Goal: Task Accomplishment & Management: Complete application form

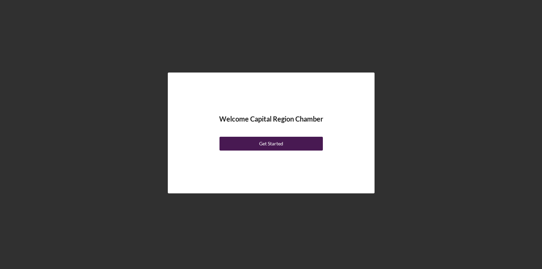
click at [283, 141] on div "Get Started" at bounding box center [271, 144] width 24 height 14
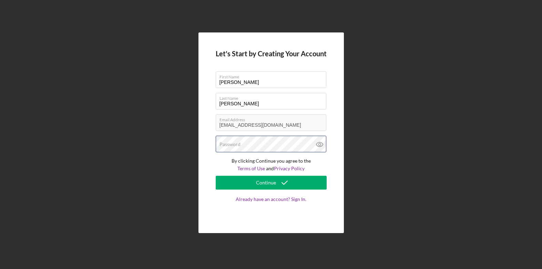
click at [260, 141] on div "Password" at bounding box center [271, 144] width 111 height 17
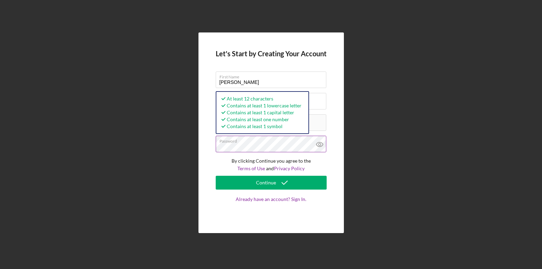
click at [322, 144] on icon at bounding box center [319, 144] width 17 height 17
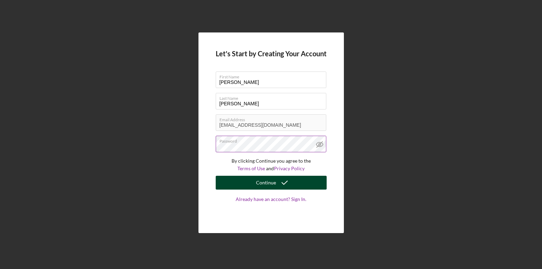
click at [273, 182] on div "Continue" at bounding box center [266, 183] width 20 height 14
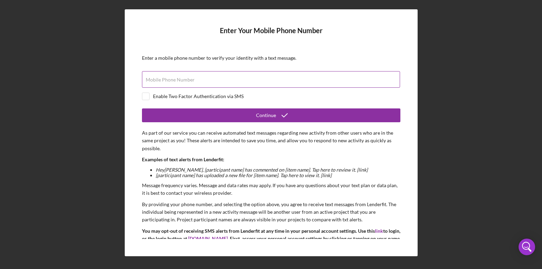
click at [159, 83] on input "Mobile Phone Number" at bounding box center [271, 79] width 258 height 17
type input "[PHONE_NUMBER]"
drag, startPoint x: 187, startPoint y: 82, endPoint x: 139, endPoint y: 85, distance: 48.0
click at [139, 85] on div "Enter Your Mobile Phone Number Enter a mobile phone number to verify your ident…" at bounding box center [271, 132] width 293 height 247
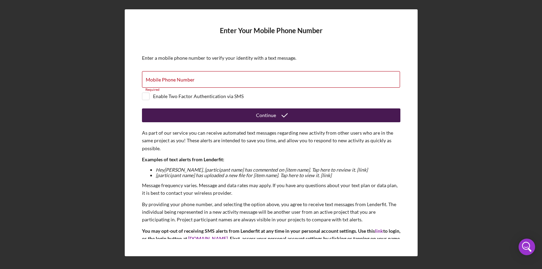
click at [270, 114] on div "Continue" at bounding box center [266, 115] width 20 height 14
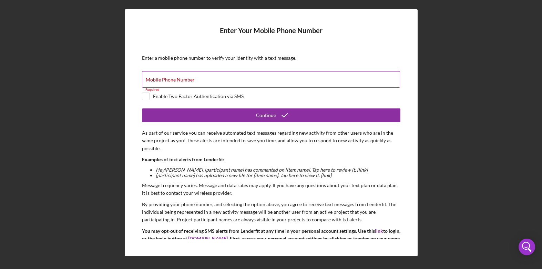
click at [174, 82] on label "Mobile Phone Number" at bounding box center [170, 80] width 49 height 6
click at [174, 82] on input "Mobile Phone Number" at bounding box center [271, 79] width 258 height 17
type input "[PHONE_NUMBER]"
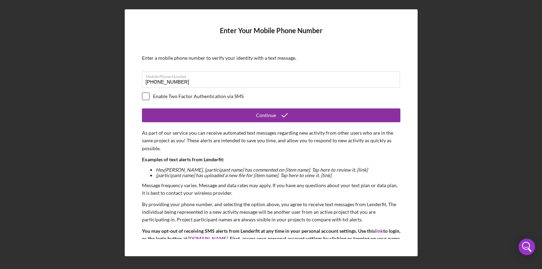
click at [144, 96] on input "checkbox" at bounding box center [145, 96] width 7 height 7
checkbox input "true"
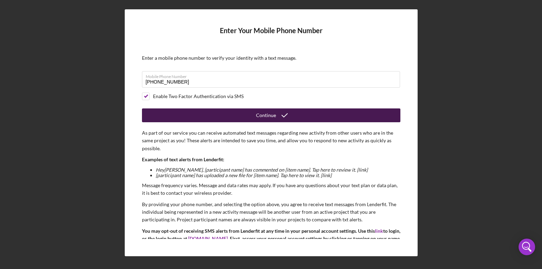
click at [273, 115] on div "Continue" at bounding box center [266, 115] width 20 height 14
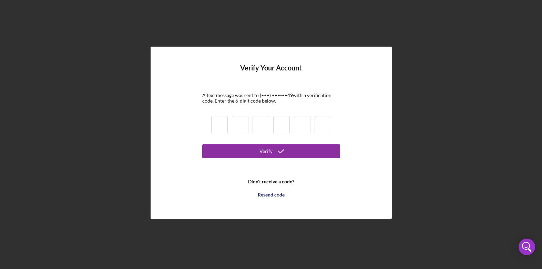
click at [218, 123] on input at bounding box center [219, 124] width 17 height 17
type input "3"
type input "8"
type input "3"
type input "4"
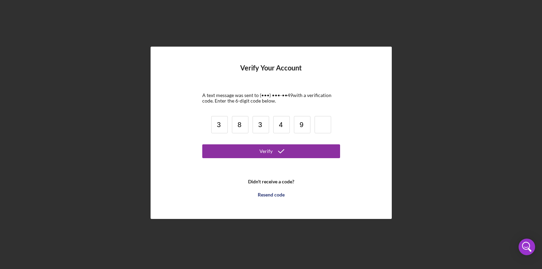
type input "9"
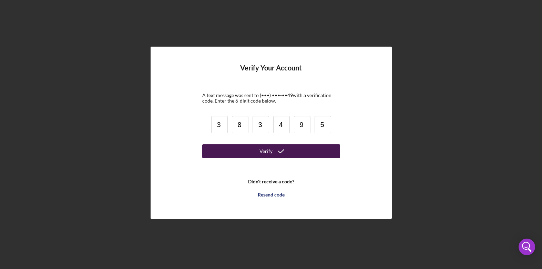
type input "5"
click at [266, 152] on div "Verify" at bounding box center [266, 151] width 13 height 14
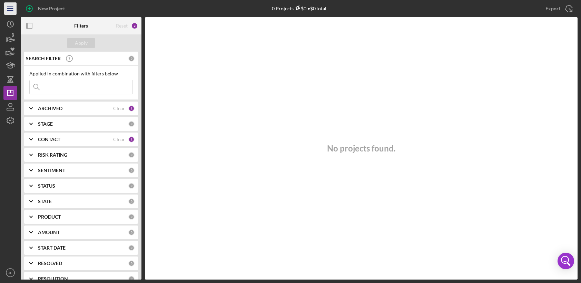
click at [13, 10] on icon "Icon/Menu" at bounding box center [11, 9] width 16 height 16
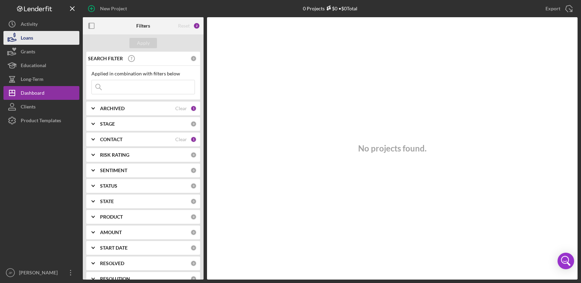
click at [23, 35] on div "Loans" at bounding box center [27, 39] width 12 height 16
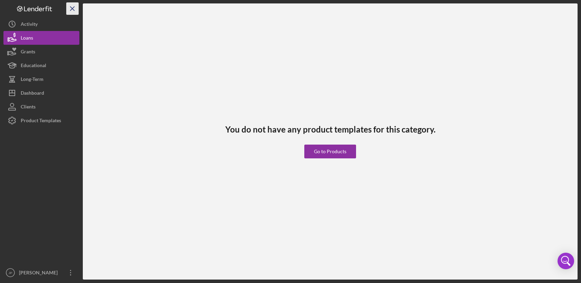
click at [70, 8] on icon "Icon/Menu Close" at bounding box center [73, 9] width 16 height 16
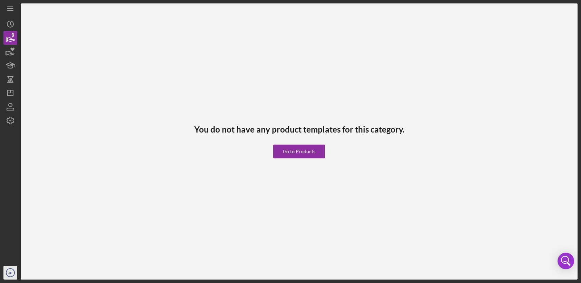
click at [12, 268] on icon "JP" at bounding box center [10, 273] width 14 height 17
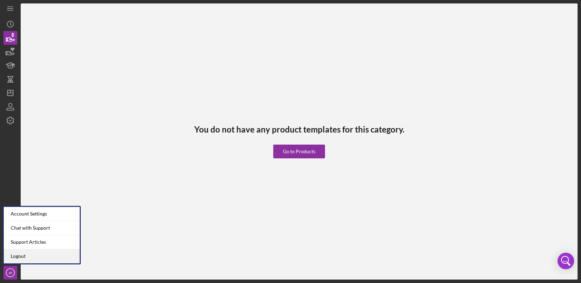
click at [26, 257] on link "Logout" at bounding box center [42, 257] width 76 height 14
